Goal: Task Accomplishment & Management: Use online tool/utility

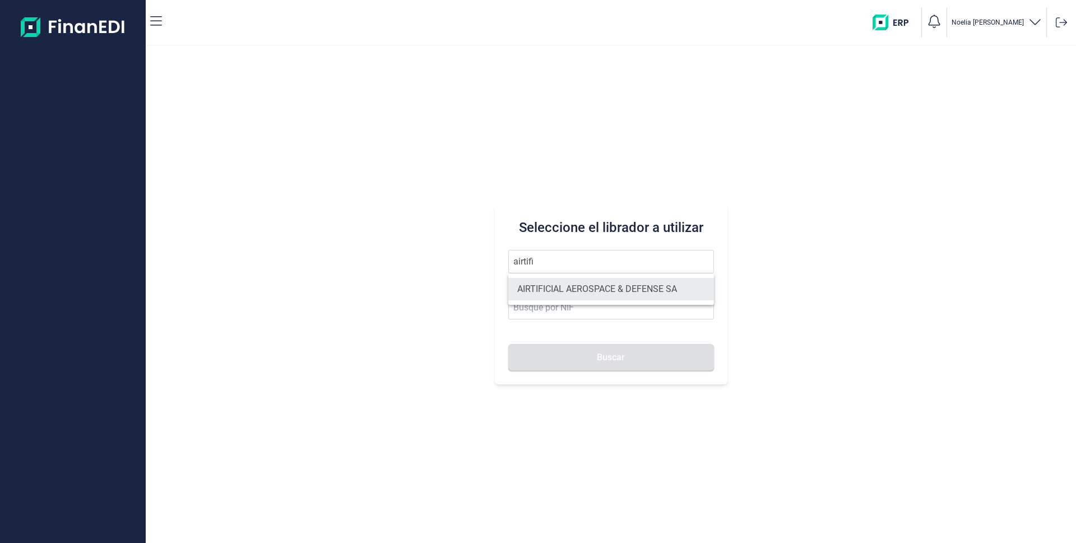
click at [547, 286] on li "AIRTIFICIAL AEROSPACE & DEFENSE SA" at bounding box center [611, 289] width 206 height 22
type input "AIRTIFICIAL AEROSPACE & DEFENSE SA"
type input "A72309149"
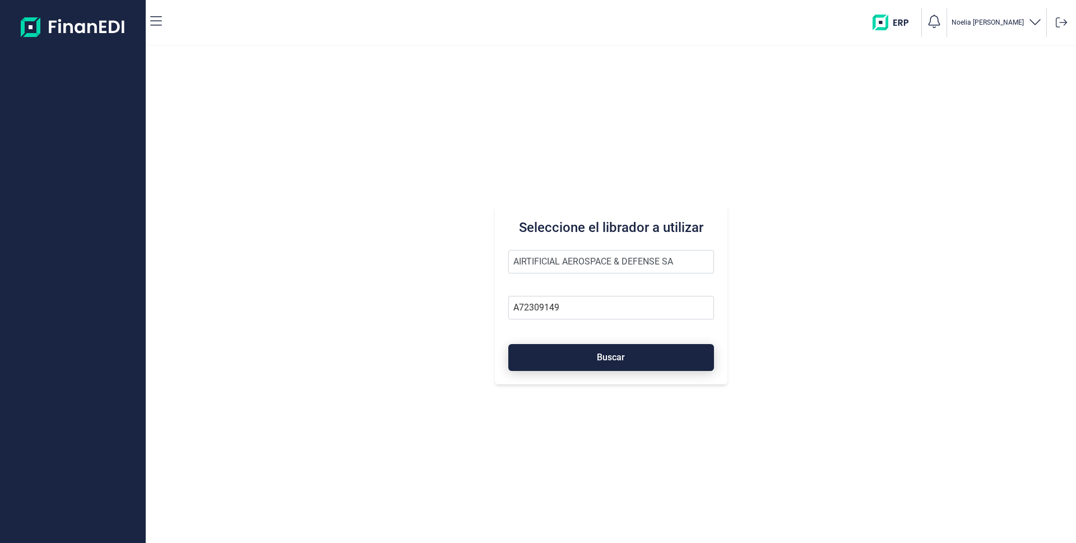
click at [576, 359] on button "Buscar" at bounding box center [611, 357] width 206 height 27
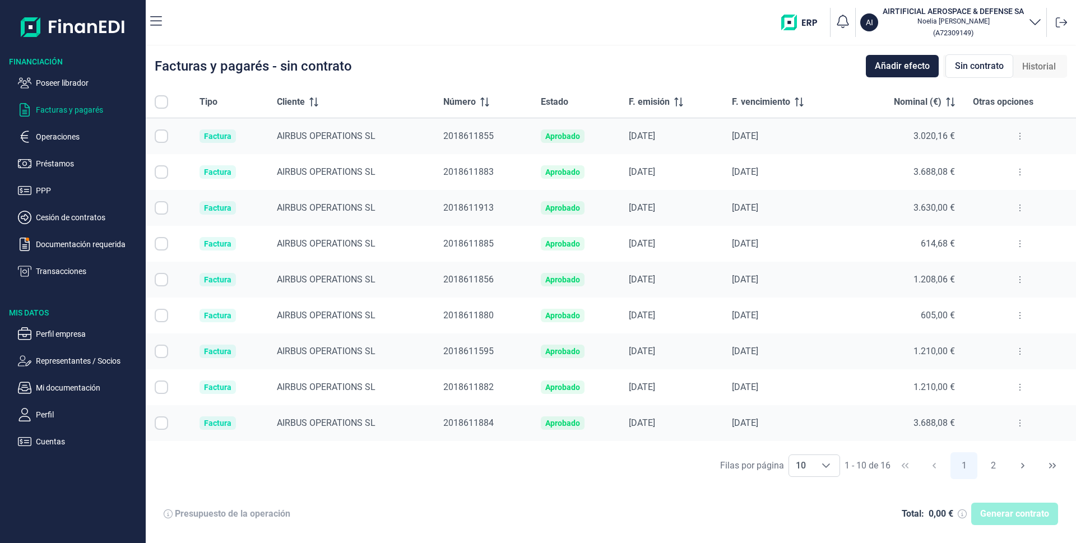
checkbox input "true"
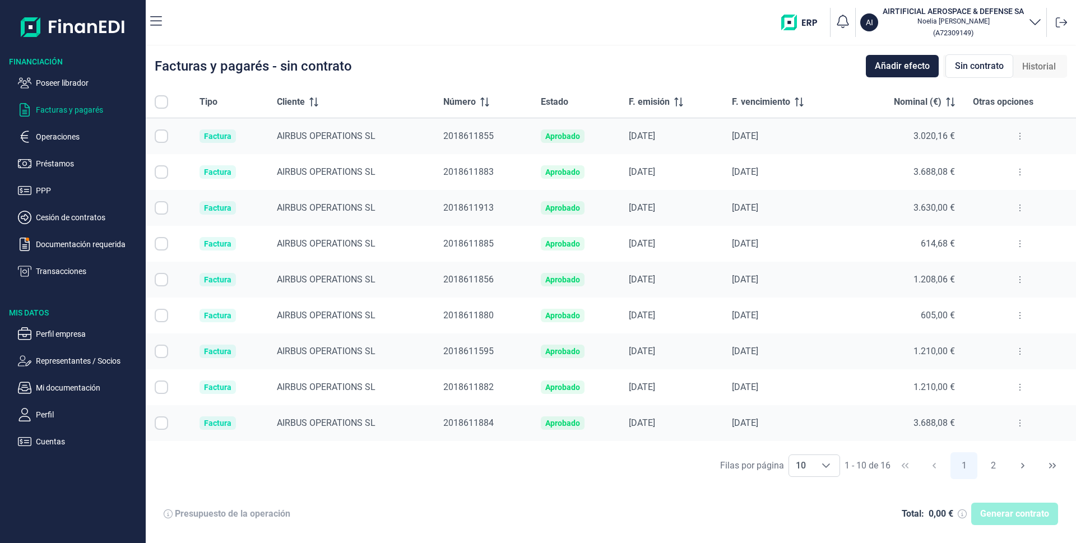
checkbox input "true"
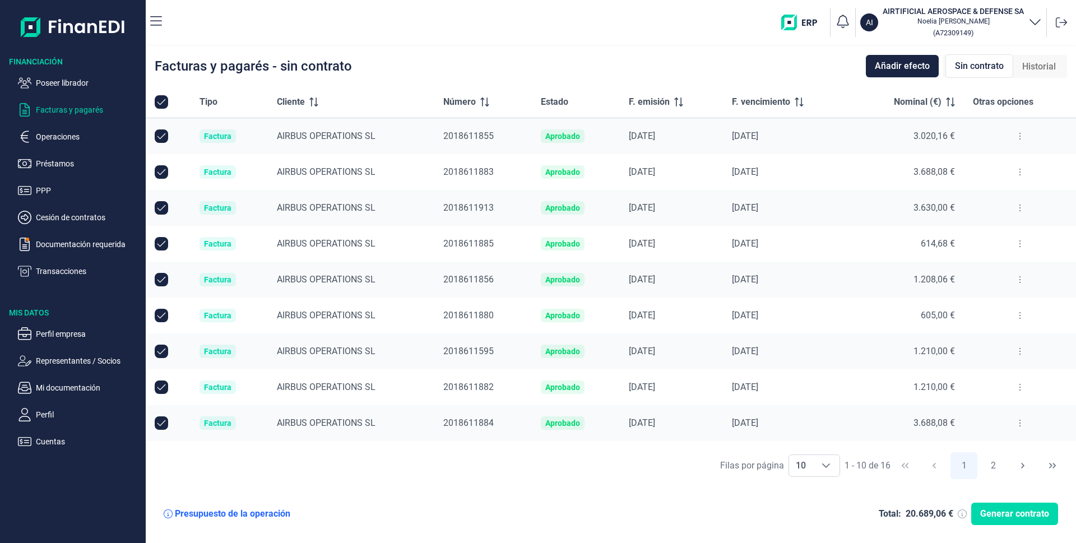
checkbox input "true"
click at [826, 464] on icon "Choose" at bounding box center [825, 465] width 9 height 9
click at [805, 447] on li "20" at bounding box center [814, 441] width 52 height 27
type input "20"
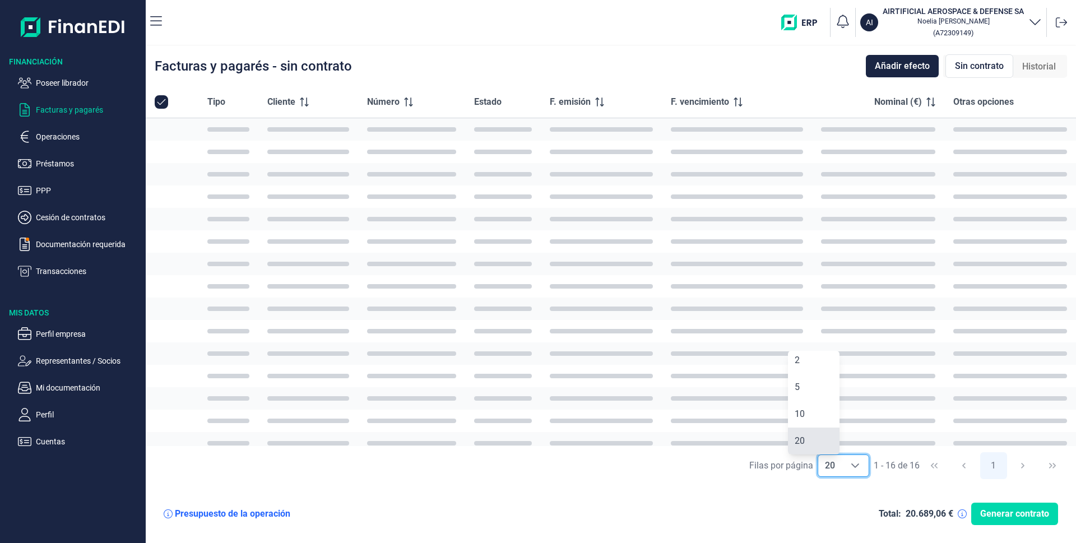
checkbox input "false"
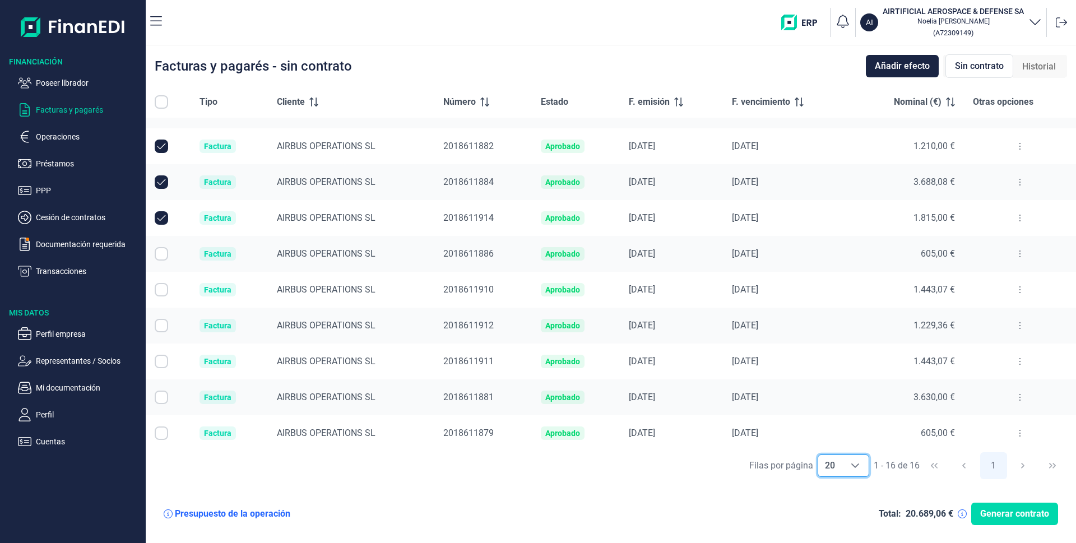
scroll to position [246, 0]
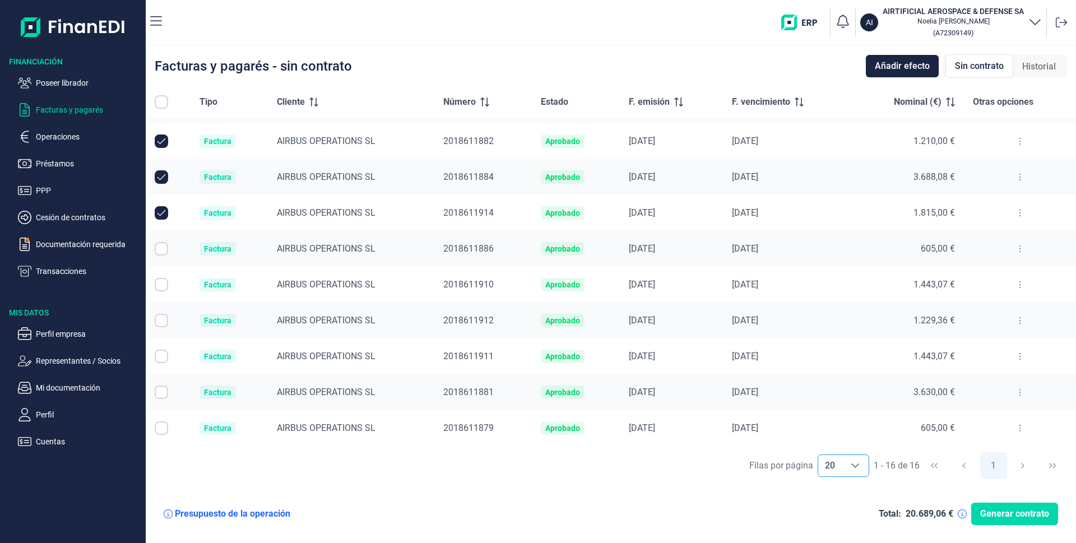
click at [157, 249] on input "Row Selected null" at bounding box center [161, 248] width 13 height 13
checkbox input "true"
click at [156, 289] on input "Row Selected null" at bounding box center [161, 284] width 13 height 13
checkbox input "true"
click at [165, 321] on input "Row Selected null" at bounding box center [161, 320] width 13 height 13
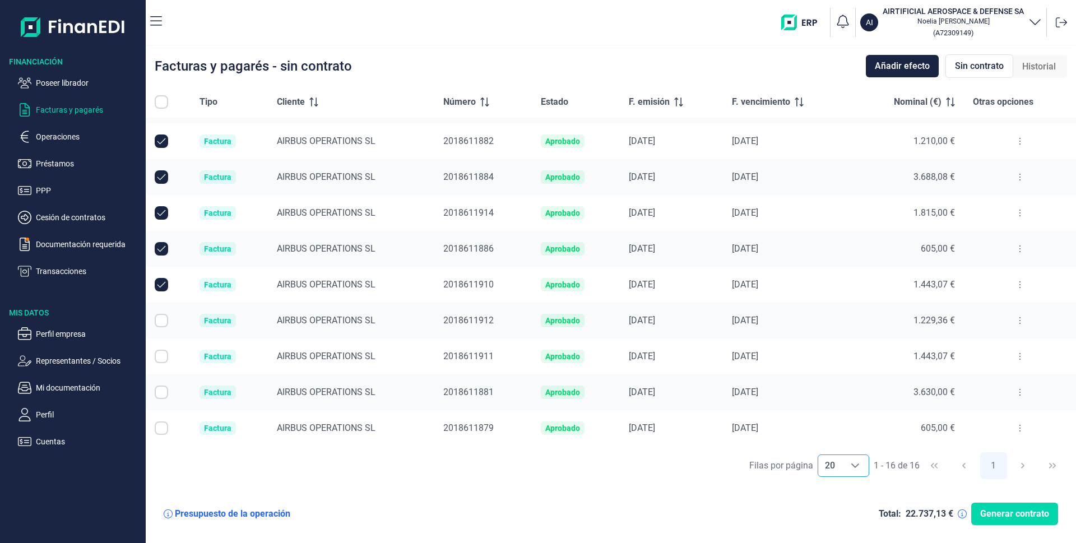
checkbox input "true"
drag, startPoint x: 157, startPoint y: 357, endPoint x: 159, endPoint y: 365, distance: 8.7
click at [157, 358] on input "Row Selected null" at bounding box center [161, 356] width 13 height 13
checkbox input "true"
click at [163, 397] on input "Row Selected null" at bounding box center [161, 391] width 13 height 13
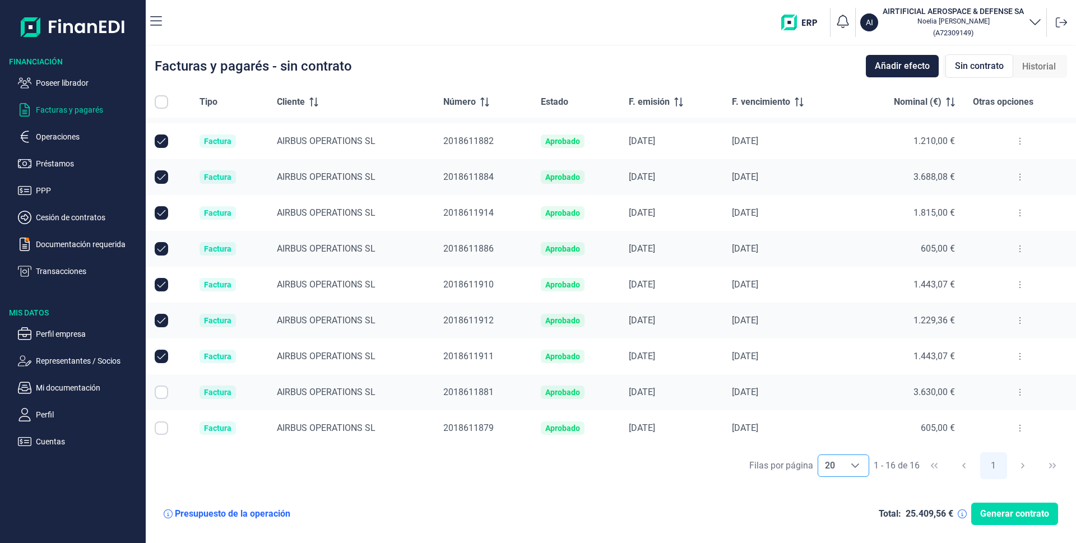
checkbox input "true"
click at [160, 434] on input "Row Selected null" at bounding box center [161, 427] width 13 height 13
checkbox input "true"
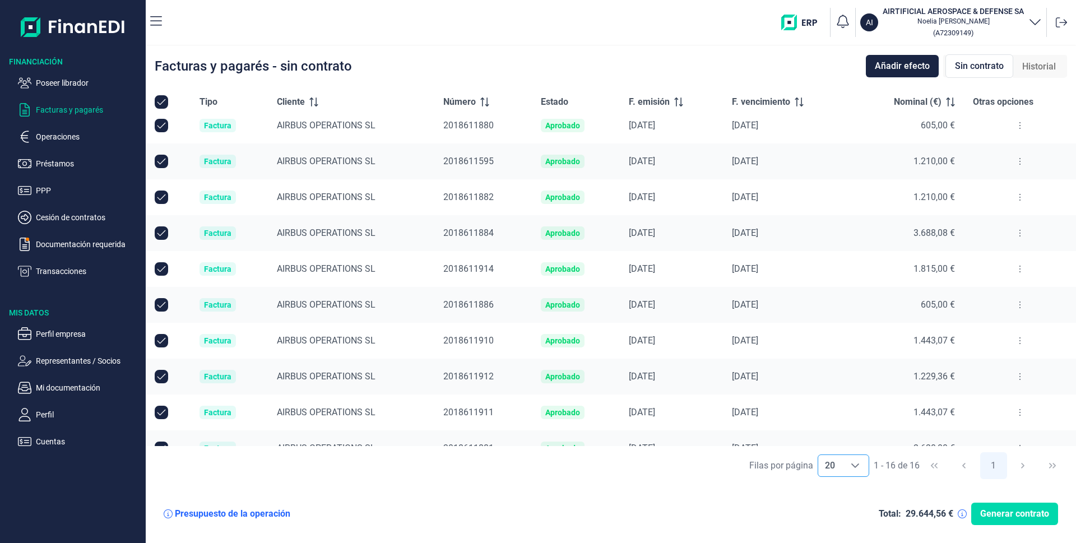
scroll to position [134, 0]
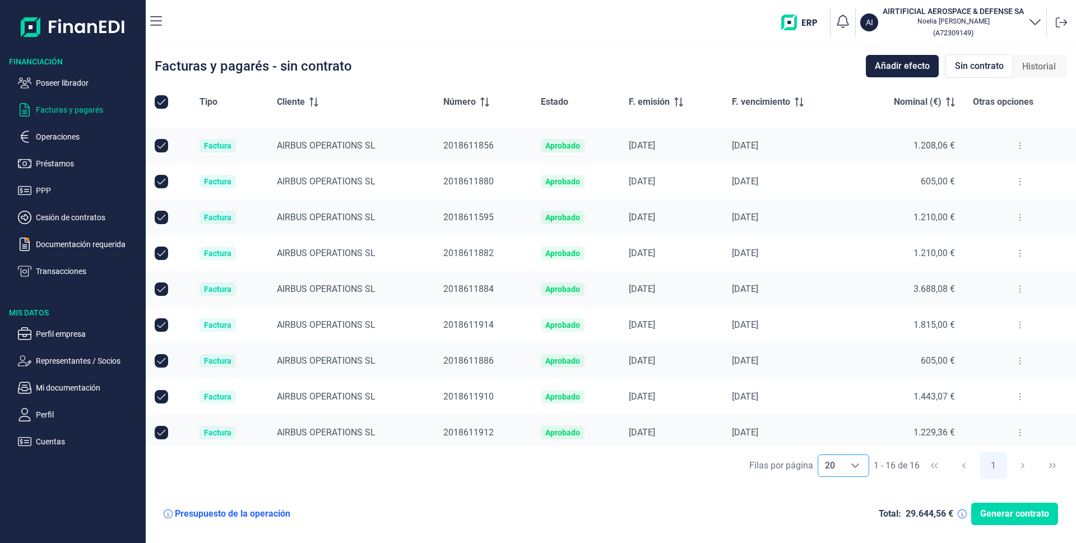
click at [162, 221] on input "Row Unselected null" at bounding box center [161, 217] width 13 height 13
checkbox input "false"
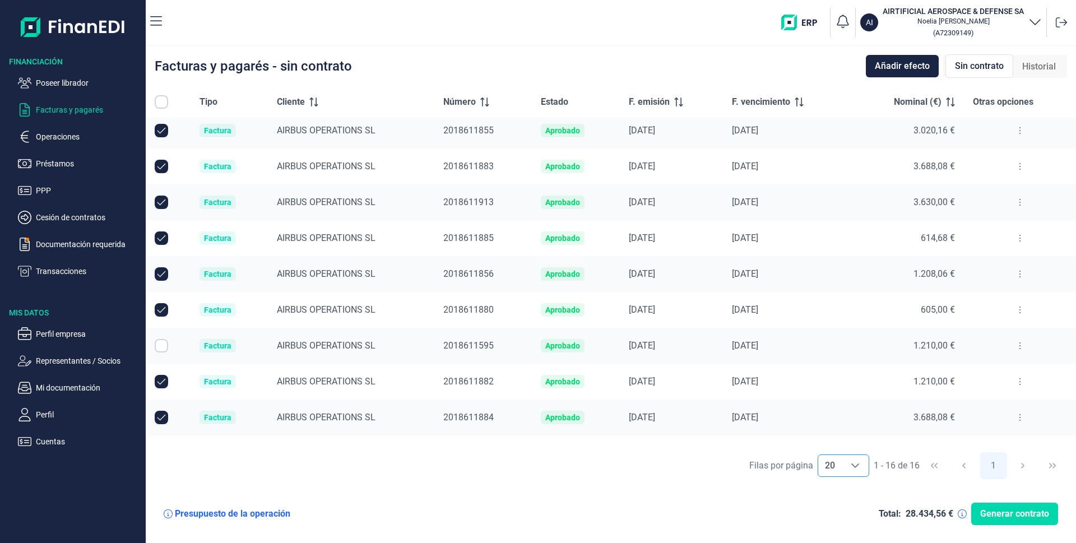
scroll to position [0, 0]
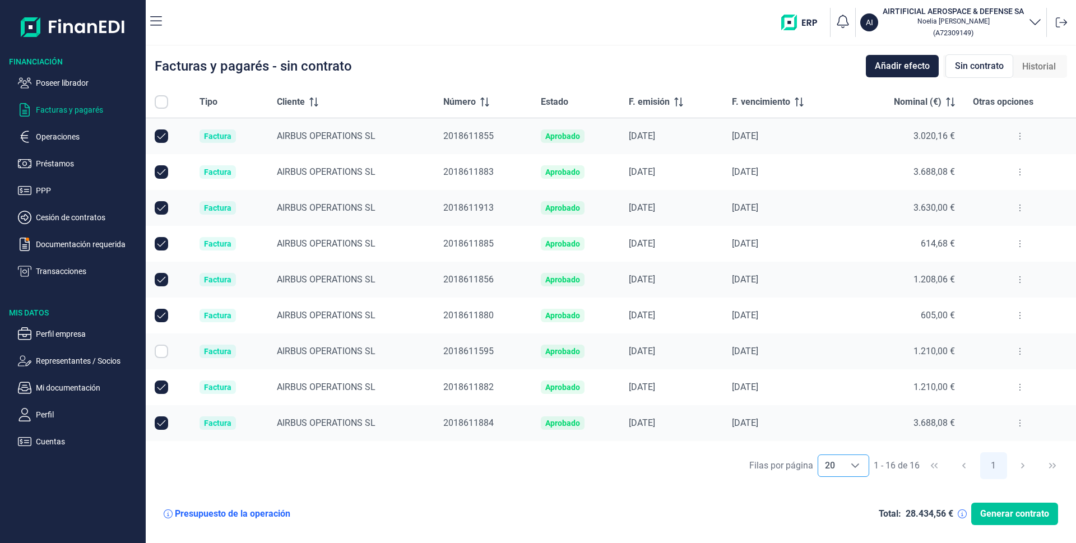
click at [1007, 516] on span "Generar contrato" at bounding box center [1014, 513] width 69 height 13
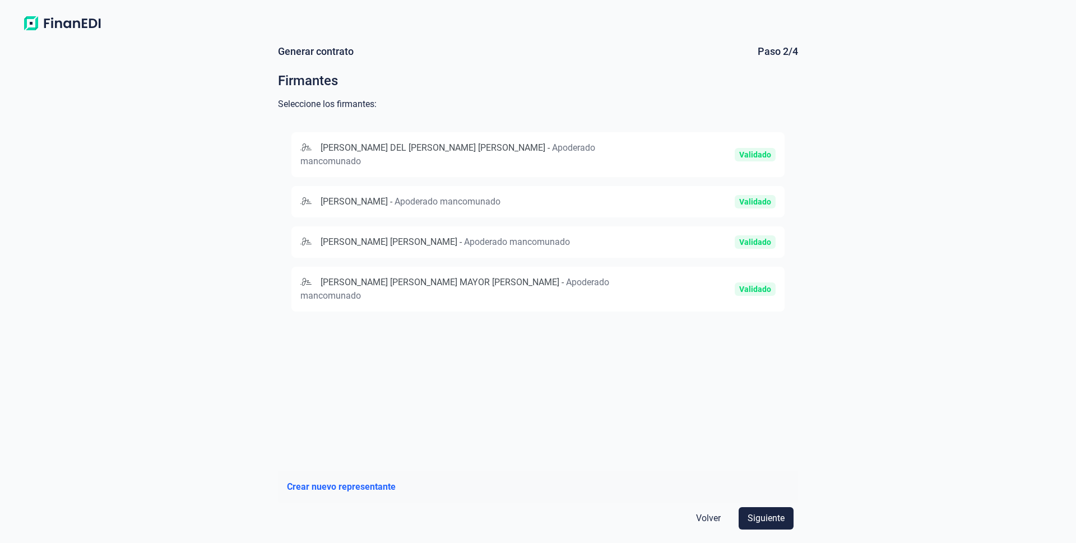
click at [356, 196] on span "[PERSON_NAME]" at bounding box center [353, 201] width 67 height 11
click at [357, 282] on span "[PERSON_NAME] [PERSON_NAME] MAYOR [PERSON_NAME]" at bounding box center [439, 283] width 239 height 11
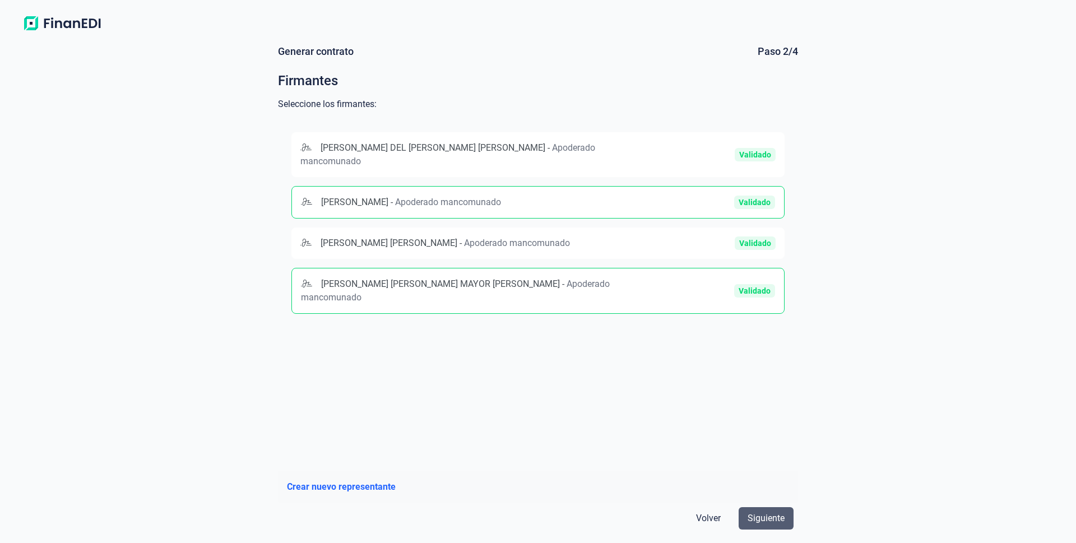
click at [772, 523] on span "Siguiente" at bounding box center [765, 518] width 37 height 13
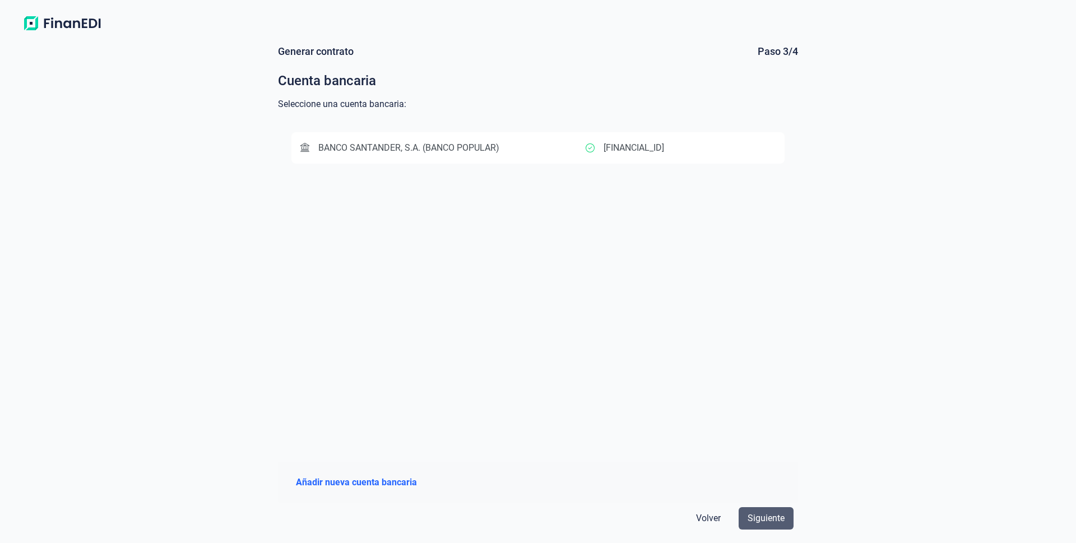
click at [772, 519] on span "Siguiente" at bounding box center [765, 518] width 37 height 13
click at [474, 149] on span "BANCO SANTANDER, S.A. (BANCO POPULAR)" at bounding box center [408, 147] width 181 height 11
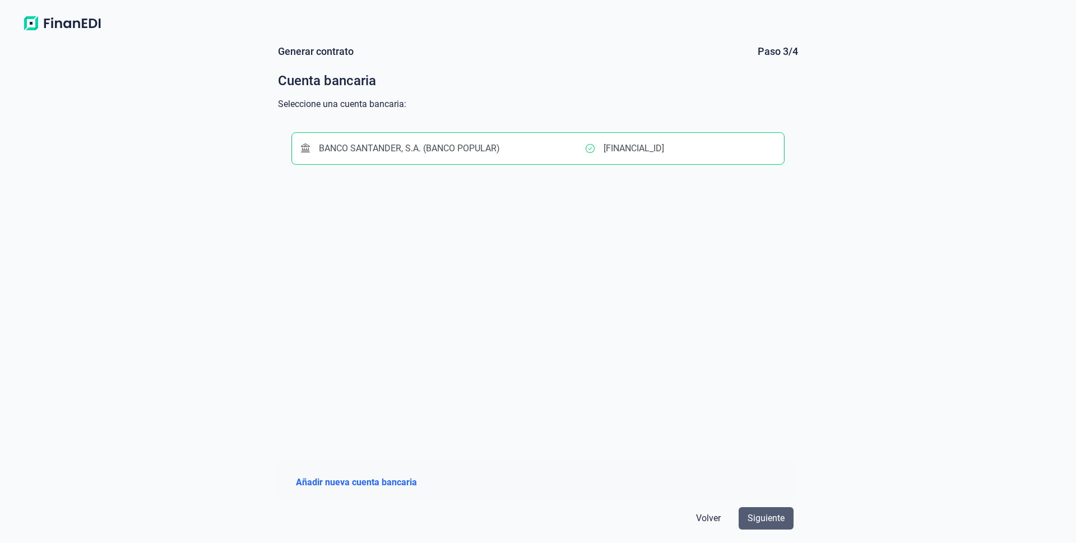
click at [755, 517] on span "Siguiente" at bounding box center [765, 518] width 37 height 13
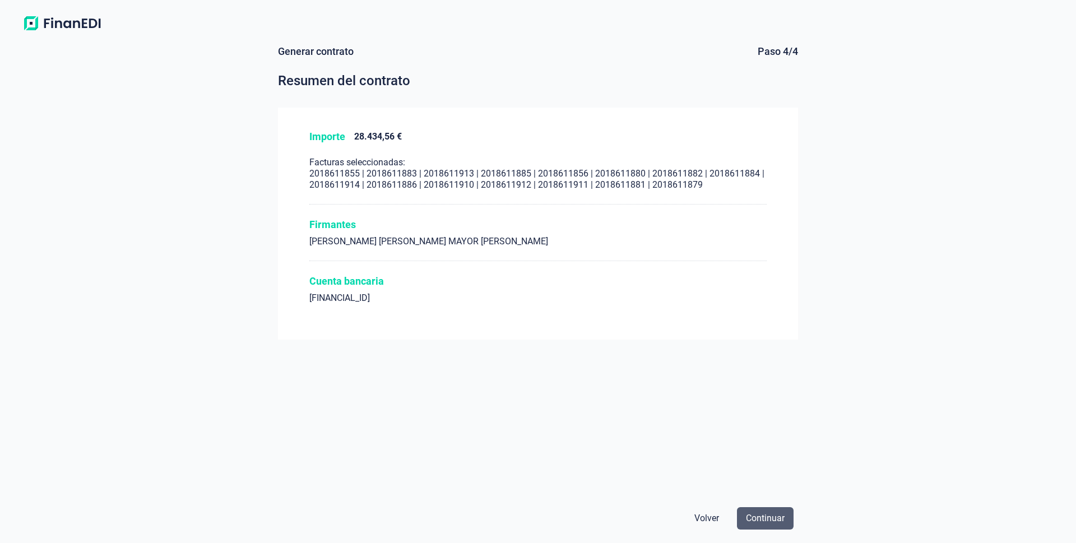
click at [759, 518] on span "Continuar" at bounding box center [765, 518] width 39 height 13
